Goal: Task Accomplishment & Management: Use online tool/utility

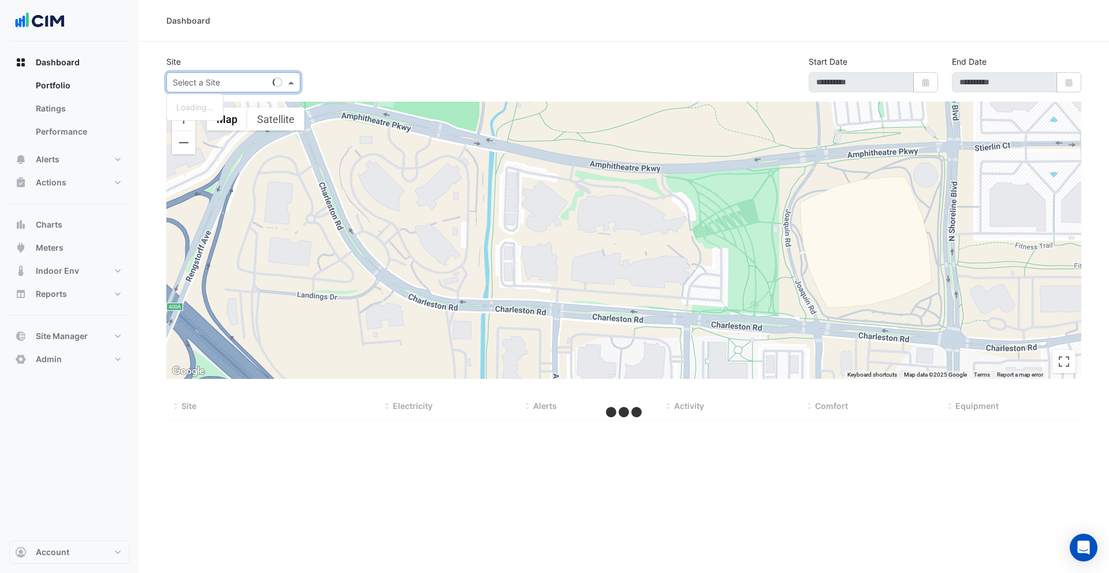
click at [282, 86] on div at bounding box center [233, 82] width 133 height 13
click at [78, 128] on link "Performance" at bounding box center [78, 131] width 103 height 23
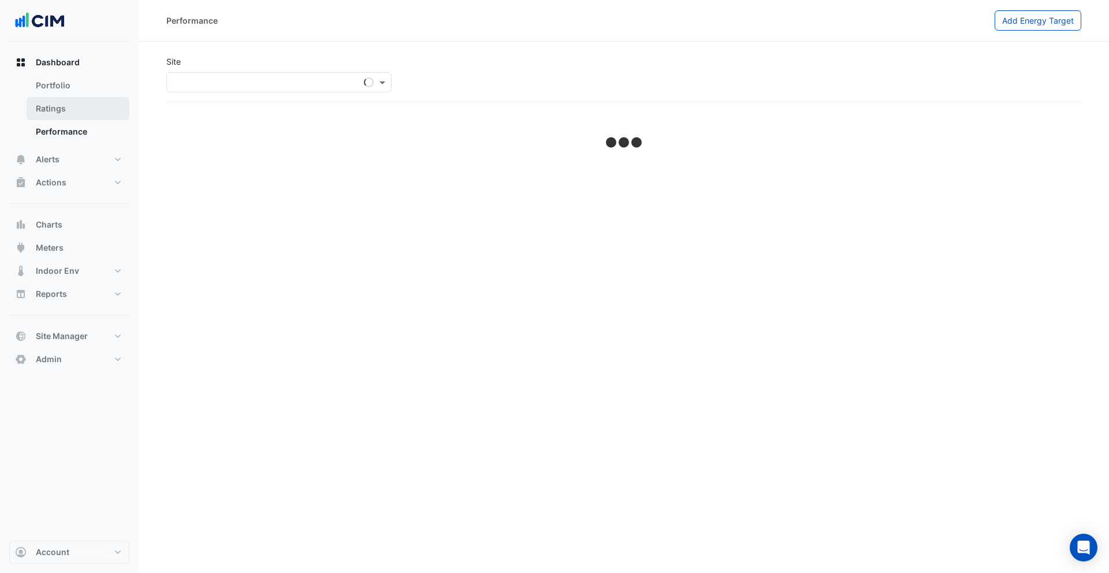
drag, startPoint x: 81, startPoint y: 106, endPoint x: 91, endPoint y: 107, distance: 9.8
click at [83, 106] on link "Ratings" at bounding box center [78, 108] width 103 height 23
click at [272, 82] on input "text" at bounding box center [266, 83] width 187 height 12
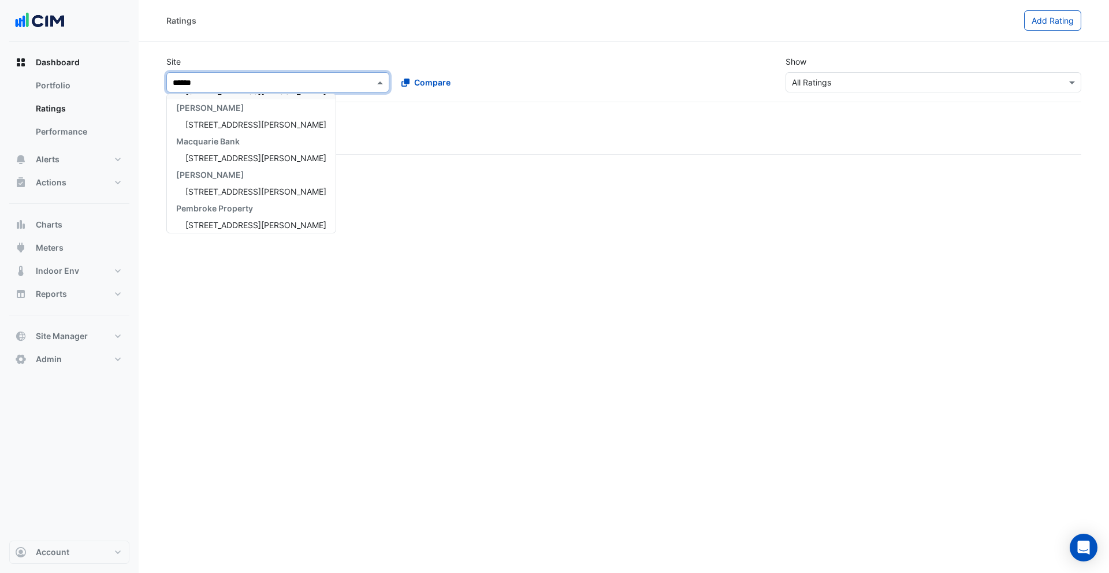
scroll to position [258, 0]
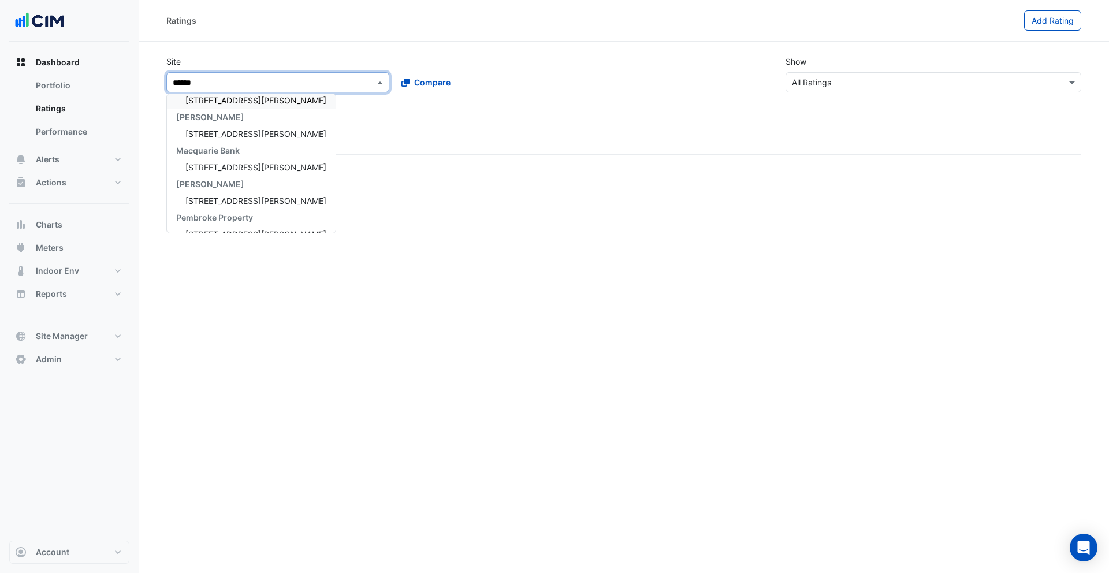
click at [173, 81] on input "******" at bounding box center [266, 83] width 187 height 12
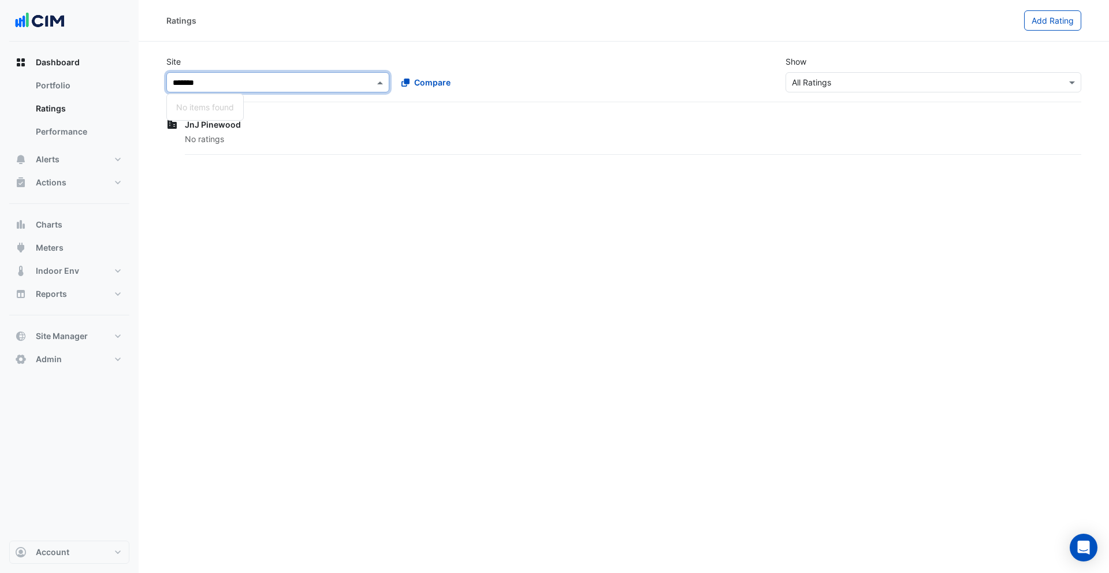
scroll to position [0, 0]
type input "********"
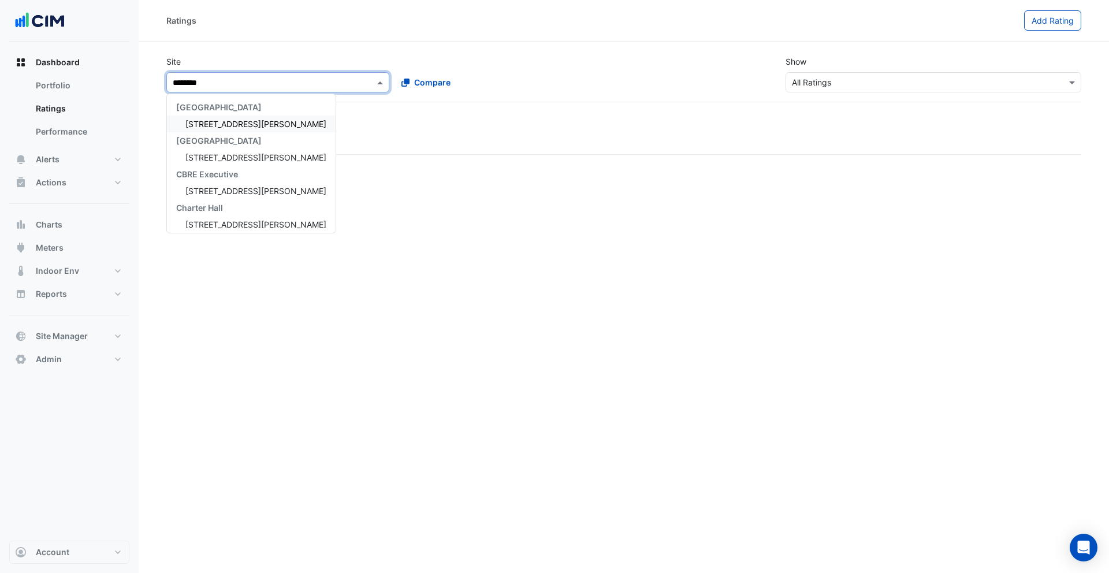
click at [213, 122] on span "[STREET_ADDRESS][PERSON_NAME]" at bounding box center [255, 124] width 141 height 10
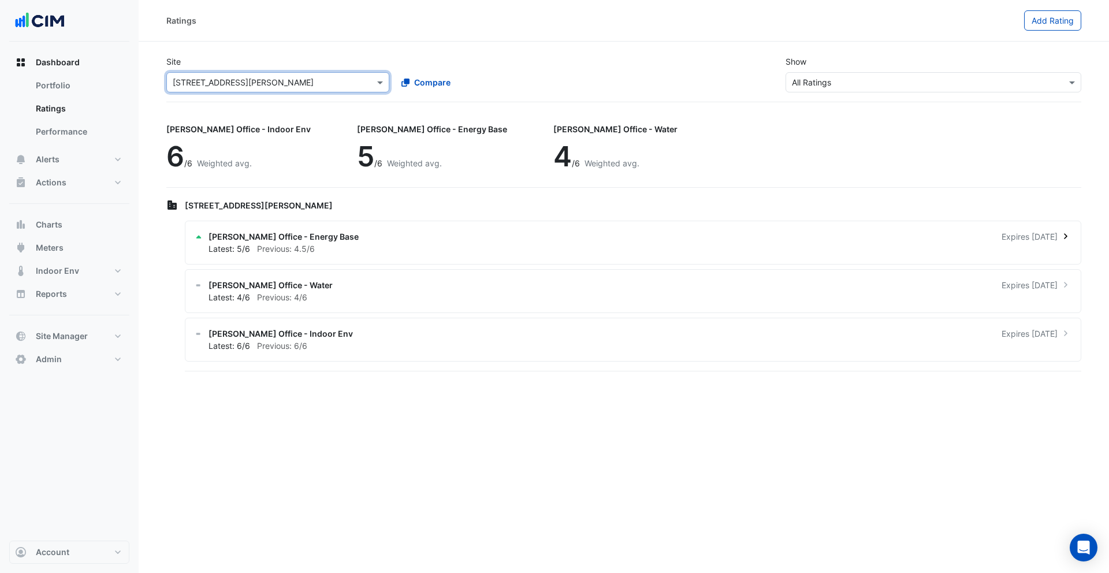
click at [335, 241] on div "[PERSON_NAME] Office - Energy Base Expires [DATE]" at bounding box center [640, 237] width 863 height 12
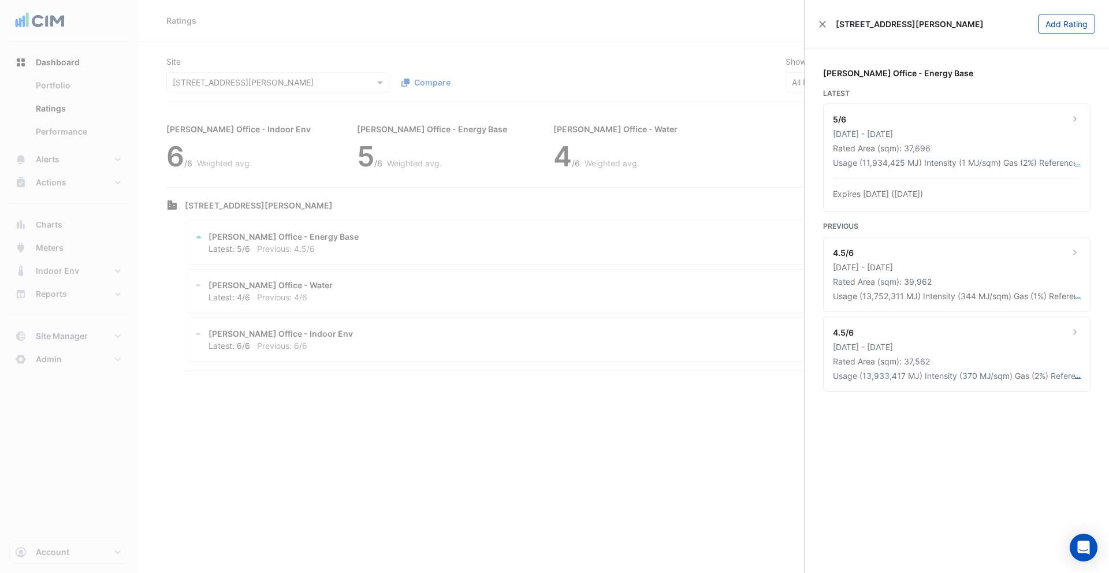
click at [64, 158] on ngb-offcanvas-backdrop at bounding box center [554, 286] width 1109 height 573
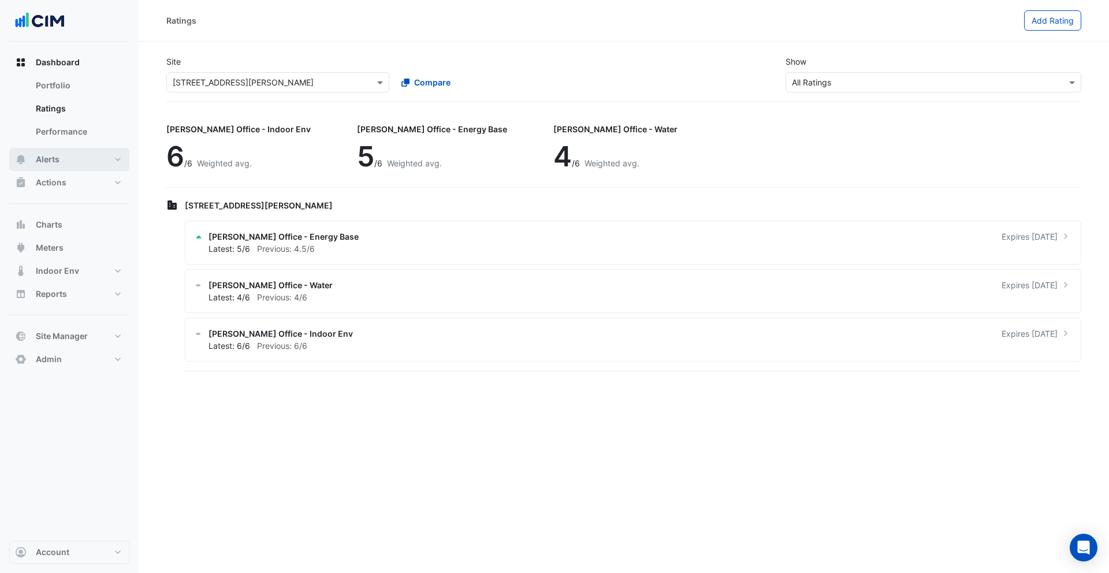
click at [62, 161] on button "Alerts" at bounding box center [69, 159] width 120 height 23
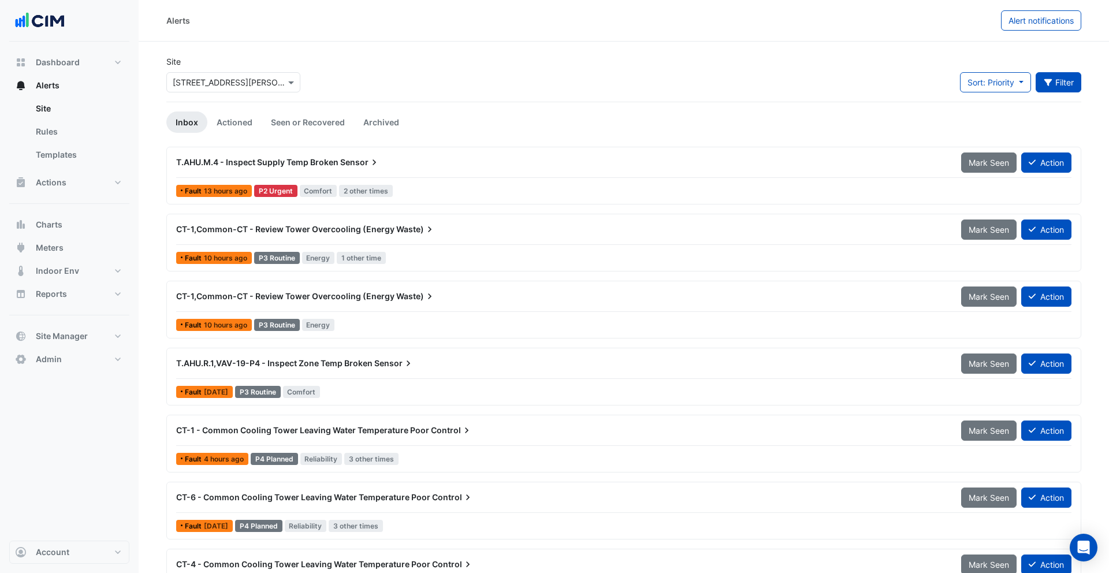
click at [1054, 83] on button "Filter" at bounding box center [1059, 82] width 46 height 20
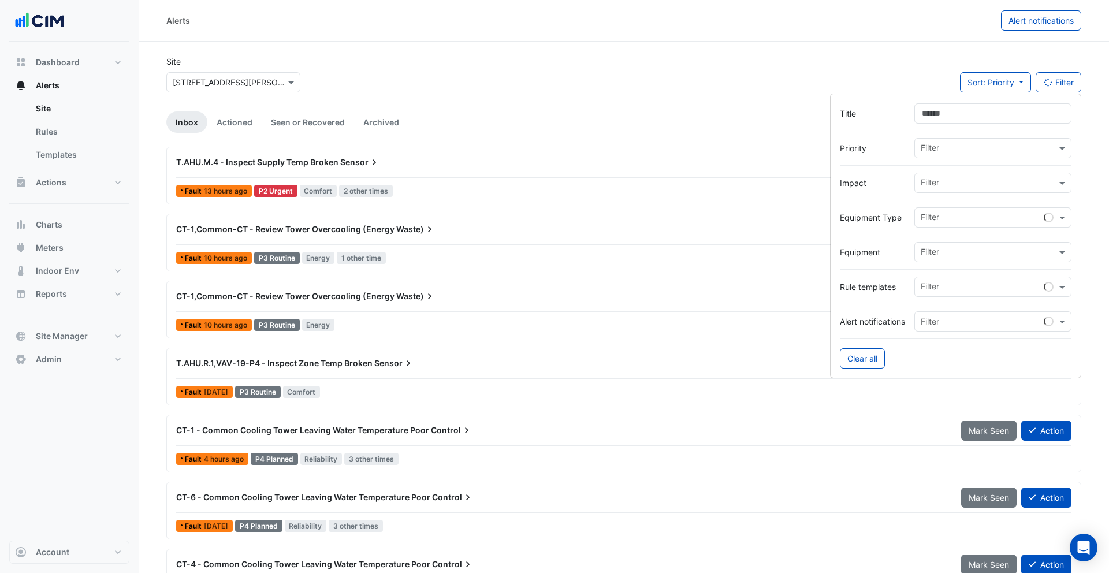
click at [941, 185] on input "text" at bounding box center [989, 184] width 136 height 12
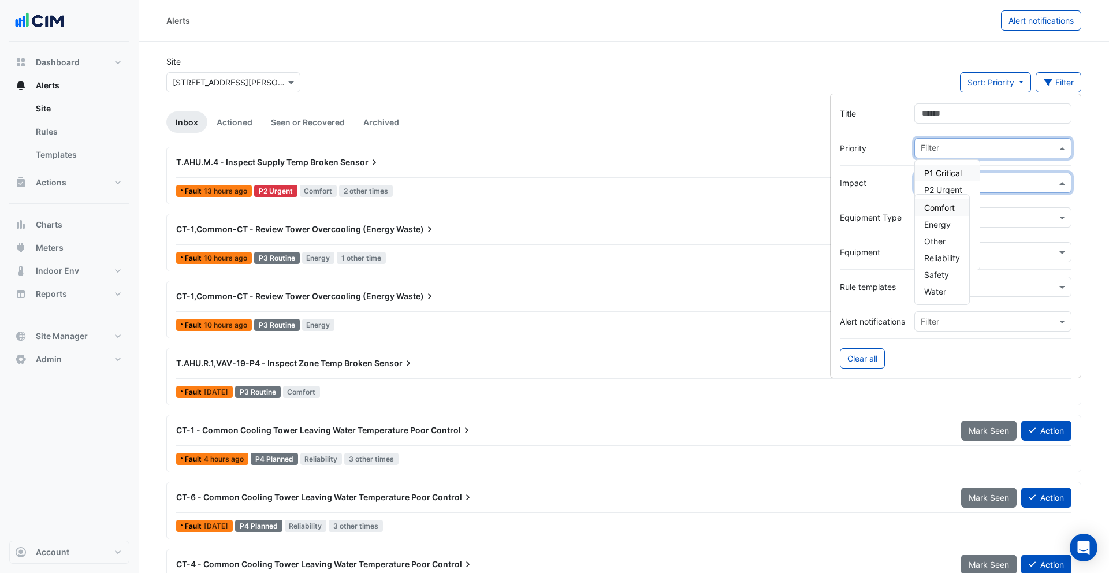
click at [975, 147] on input "text" at bounding box center [989, 149] width 136 height 12
click at [49, 153] on link "Templates" at bounding box center [78, 154] width 103 height 23
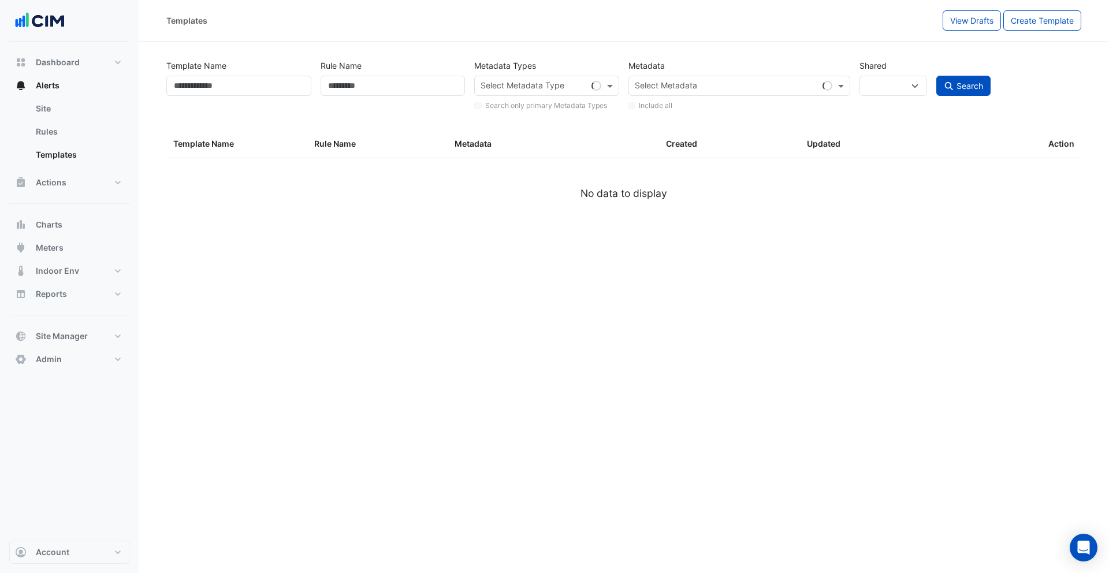
select select
select select "***"
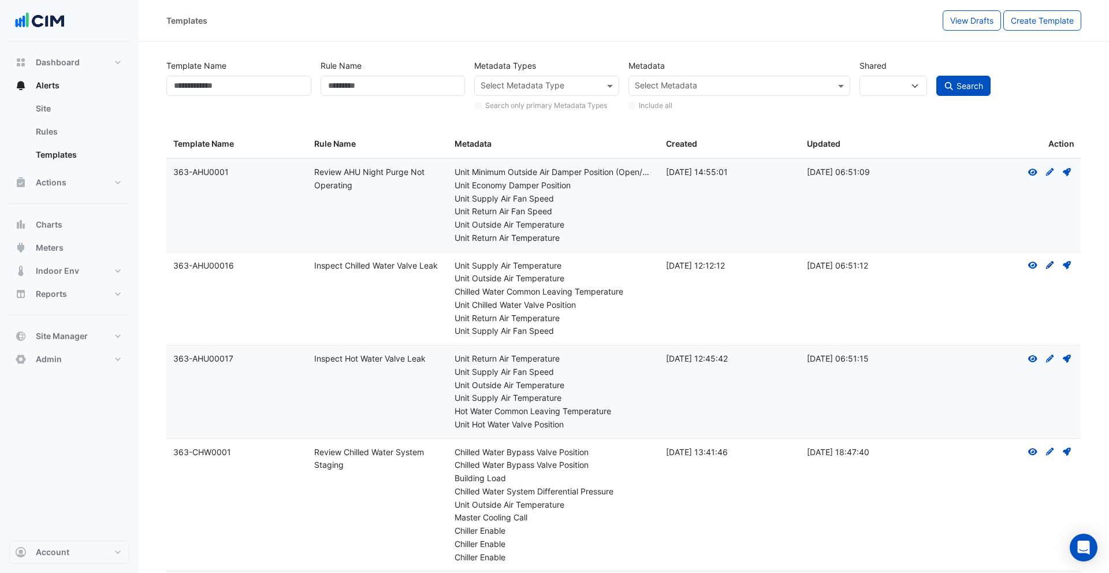
click at [1053, 266] on icon "Create Draft - to edit a template, you first need to create a draft, and then s…" at bounding box center [1050, 265] width 10 height 8
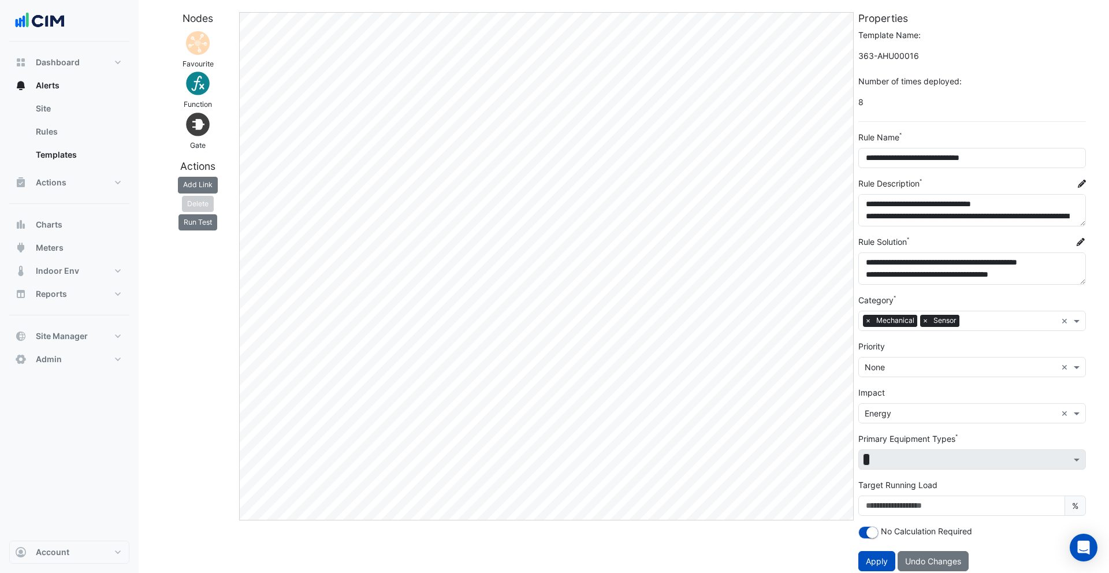
scroll to position [51, 0]
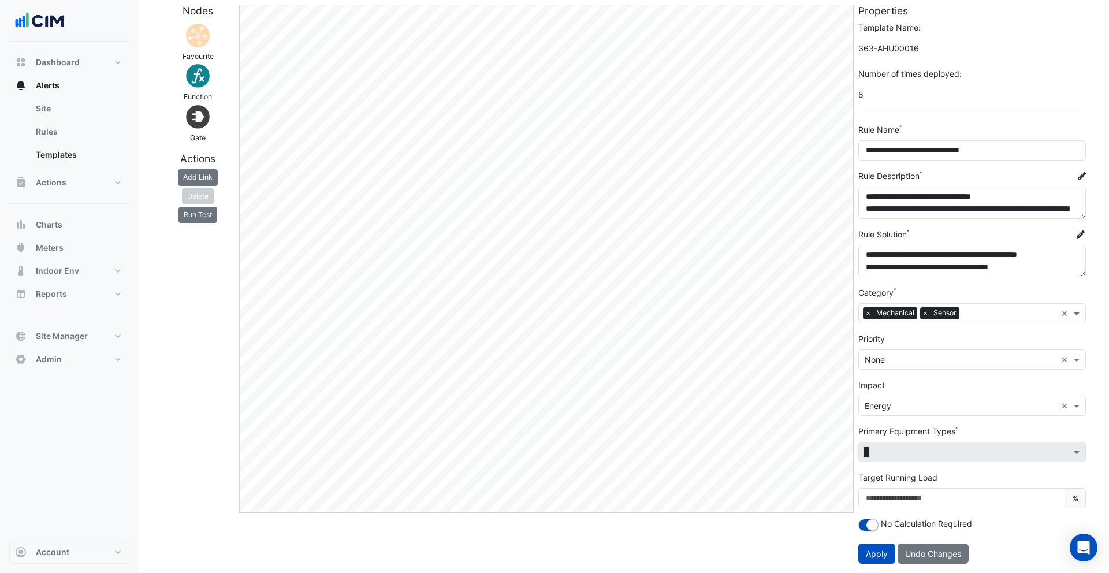
click at [920, 357] on input "text" at bounding box center [961, 360] width 192 height 12
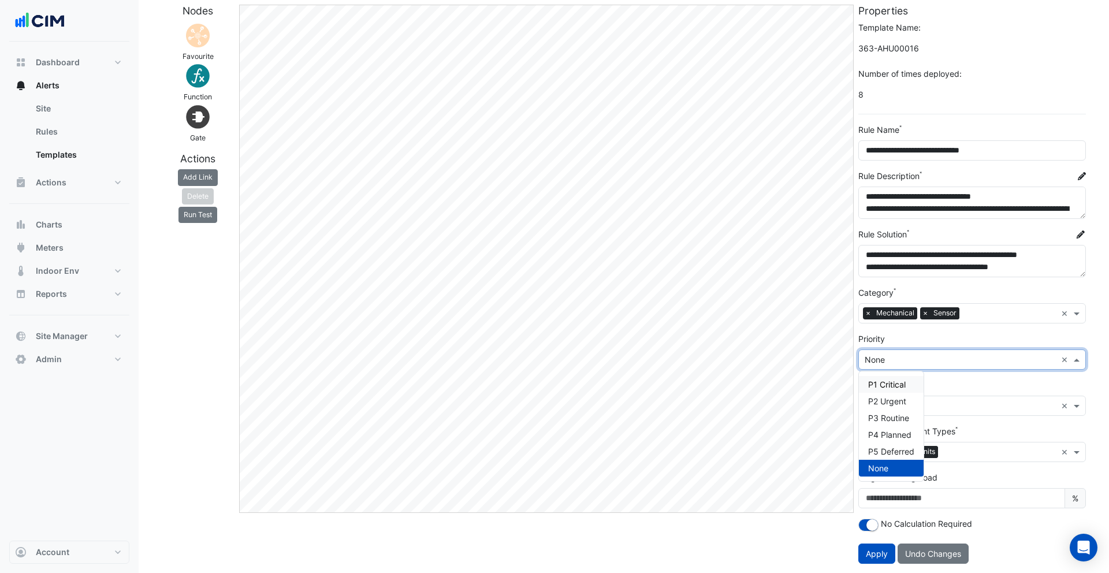
click at [961, 379] on div "Impact Select Impact × Energy ×" at bounding box center [973, 397] width 228 height 37
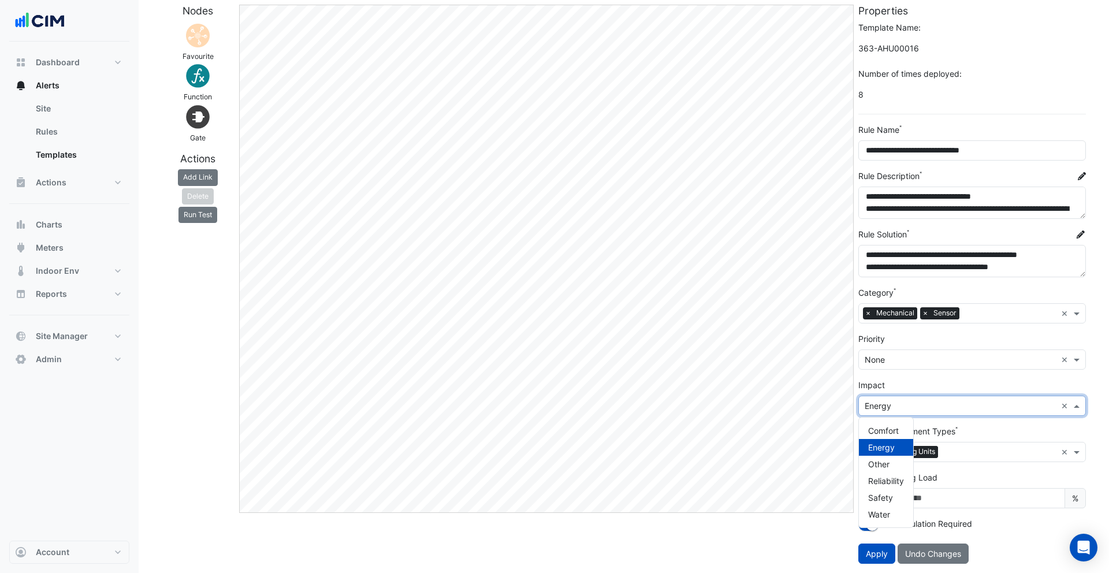
click at [918, 411] on input "text" at bounding box center [961, 406] width 192 height 12
click at [919, 383] on div "Impact Select Impact × Energy × Comfort Energy Other Reliability Safety Water" at bounding box center [973, 397] width 228 height 37
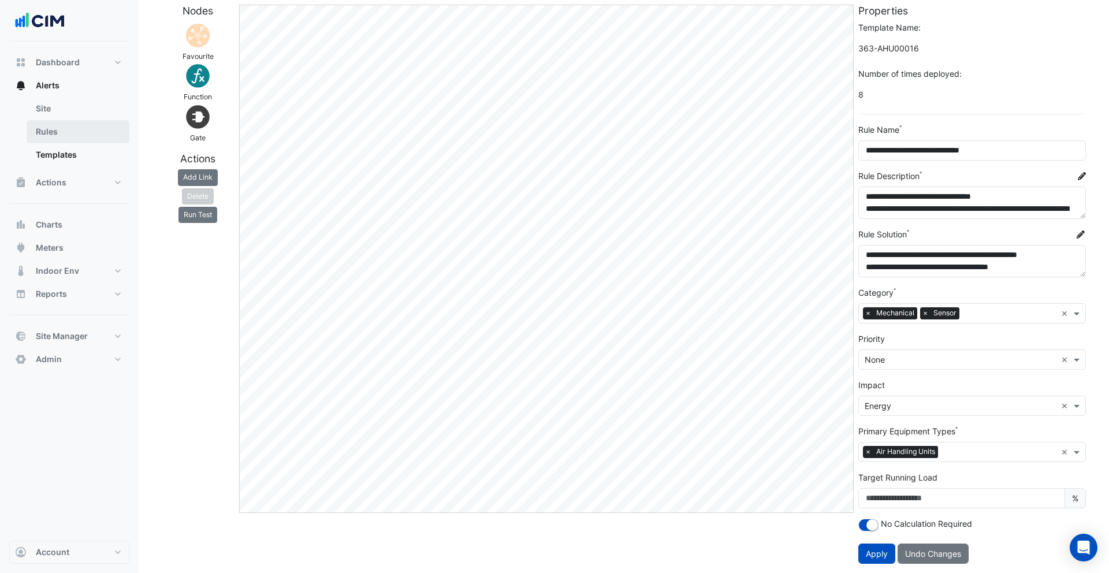
click at [58, 131] on link "Rules" at bounding box center [78, 131] width 103 height 23
